Goal: Task Accomplishment & Management: Complete application form

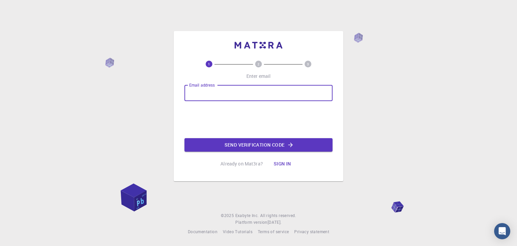
click at [220, 96] on input "Email address" at bounding box center [258, 93] width 148 height 16
type input "darik030705@gmail.com"
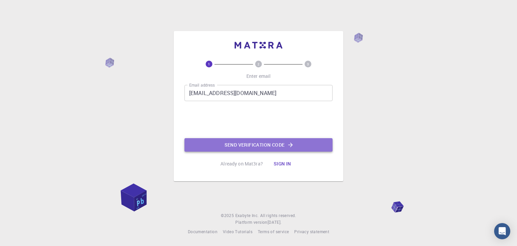
click at [246, 142] on button "Send verification code" at bounding box center [258, 144] width 148 height 13
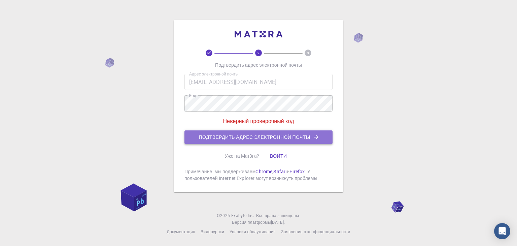
click at [264, 133] on font "Подтвердить адрес электронной почты" at bounding box center [254, 137] width 111 height 9
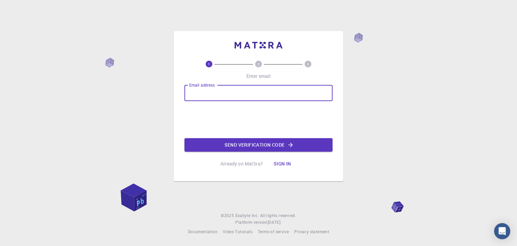
drag, startPoint x: 0, startPoint y: 0, endPoint x: 226, endPoint y: 133, distance: 262.2
click at [226, 133] on div "Email address Email address Send verification code" at bounding box center [258, 118] width 148 height 67
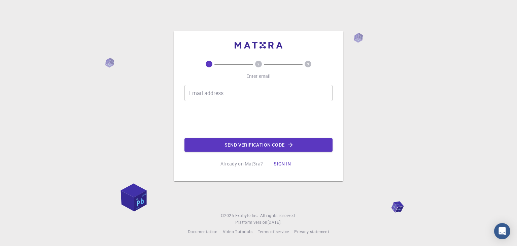
click at [223, 91] on input "Email address" at bounding box center [258, 93] width 148 height 16
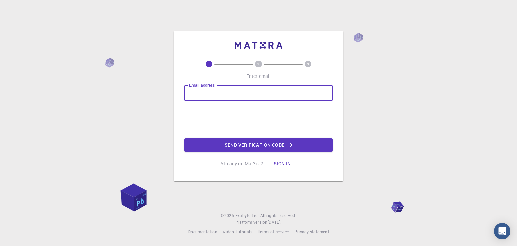
type input "[EMAIL_ADDRESS][DOMAIN_NAME]"
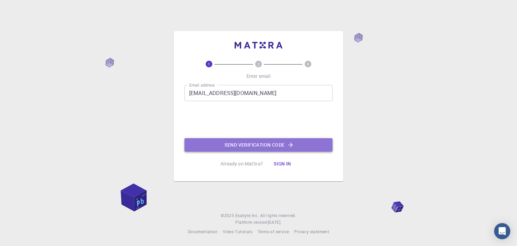
click at [242, 139] on button "Send verification code" at bounding box center [258, 144] width 148 height 13
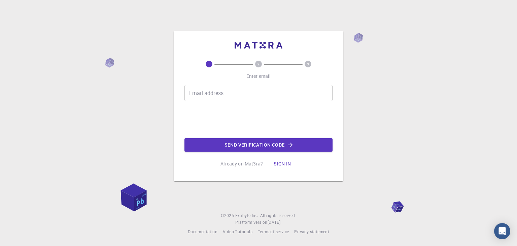
drag, startPoint x: 0, startPoint y: 0, endPoint x: 246, endPoint y: 89, distance: 262.0
click at [246, 89] on input "Email address" at bounding box center [258, 93] width 148 height 16
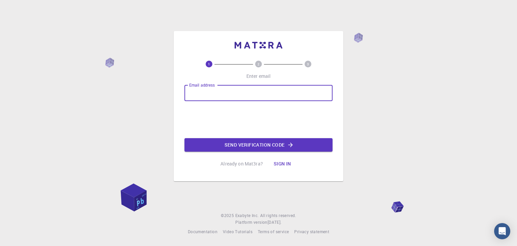
type input "[EMAIL_ADDRESS][DOMAIN_NAME]"
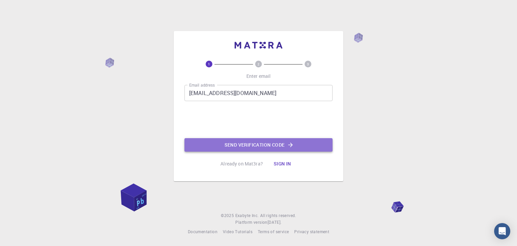
click at [226, 143] on button "Send verification code" at bounding box center [258, 144] width 148 height 13
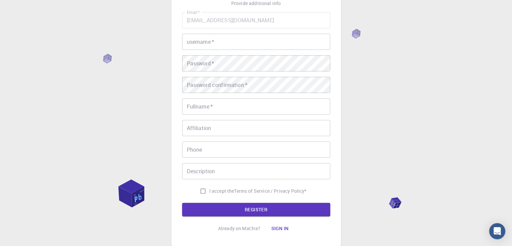
scroll to position [44, 0]
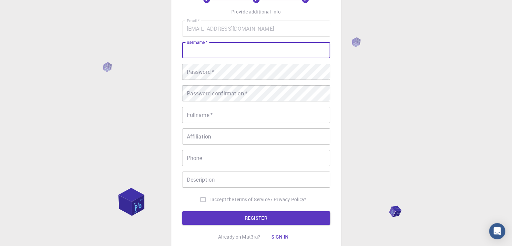
click at [193, 55] on input "username   *" at bounding box center [256, 50] width 148 height 16
type input "В"
type input "Darkhan"
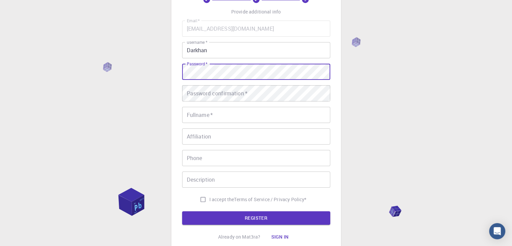
click at [182, 211] on button "REGISTER" at bounding box center [256, 217] width 148 height 13
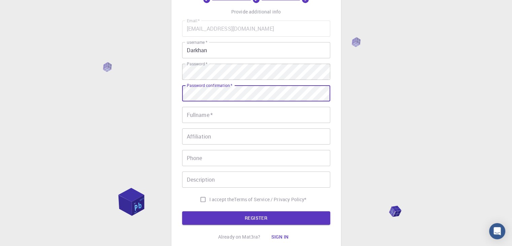
click at [203, 87] on div "Password confirmation   * Password confirmation   *" at bounding box center [256, 93] width 148 height 16
click at [182, 211] on button "REGISTER" at bounding box center [256, 217] width 148 height 13
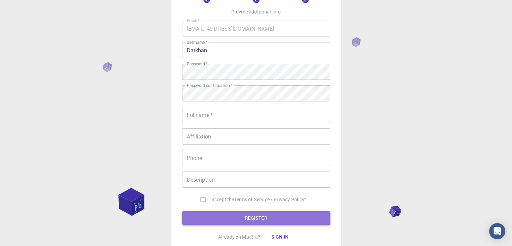
click at [237, 218] on button "REGISTER" at bounding box center [256, 217] width 148 height 13
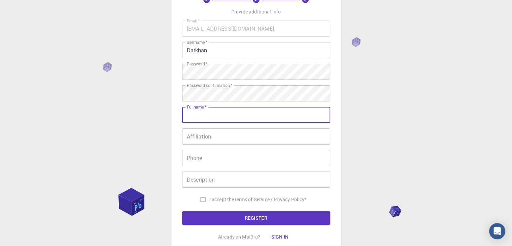
click at [200, 114] on input "Fullname   *" at bounding box center [256, 115] width 148 height 16
type input "Dora"
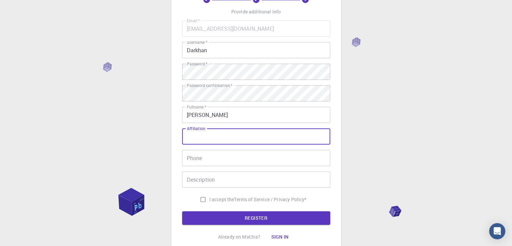
click at [207, 142] on input "Affiliation" at bounding box center [256, 136] width 148 height 16
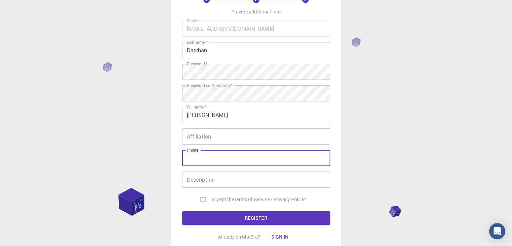
click at [216, 156] on input "Phone" at bounding box center [256, 158] width 148 height 16
click at [182, 211] on button "REGISTER" at bounding box center [256, 217] width 148 height 13
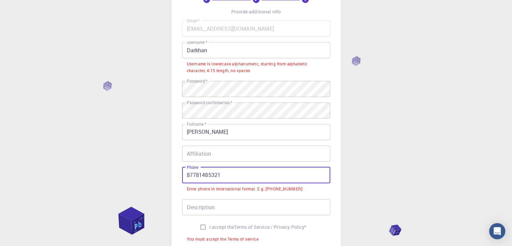
click at [191, 175] on input "87781485321" at bounding box center [256, 175] width 148 height 16
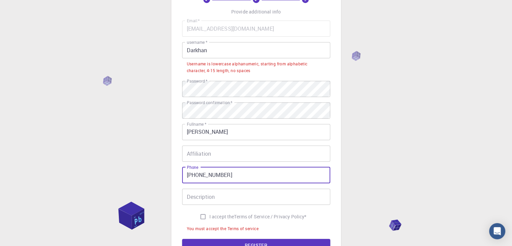
type input "+7 7781485321"
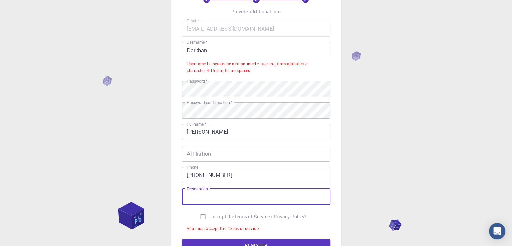
click at [208, 195] on input "Description" at bounding box center [256, 196] width 148 height 16
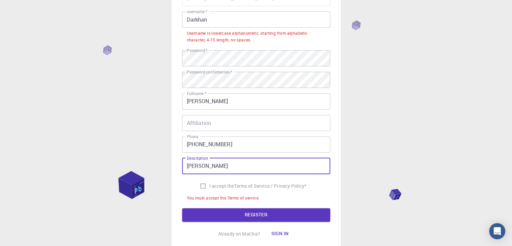
scroll to position [75, 0]
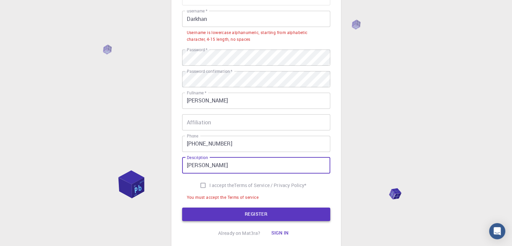
type input "Dora"
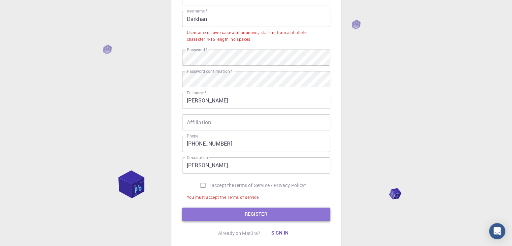
click at [236, 213] on button "REGISTER" at bounding box center [256, 213] width 148 height 13
